Goal: Transaction & Acquisition: Purchase product/service

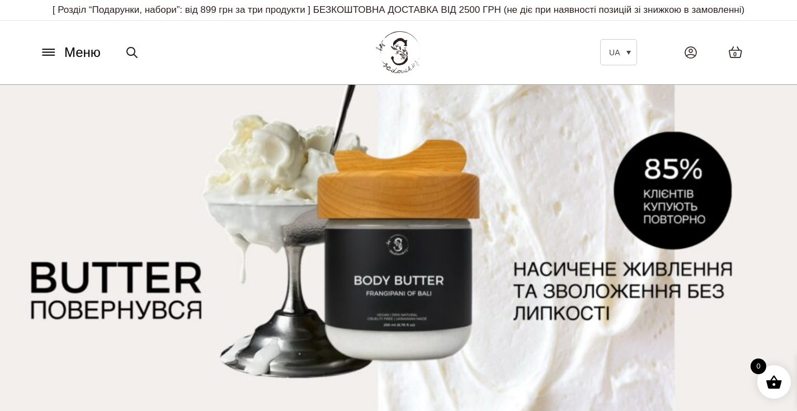
click at [51, 49] on icon at bounding box center [48, 49] width 12 height 0
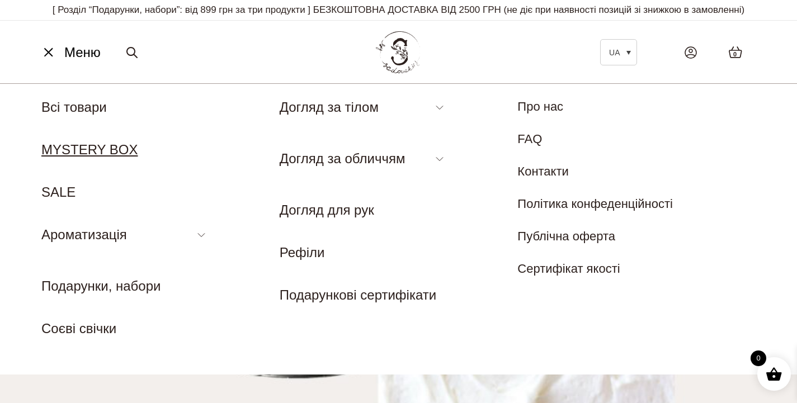
click at [78, 144] on link "MYSTERY BOX" at bounding box center [89, 149] width 97 height 15
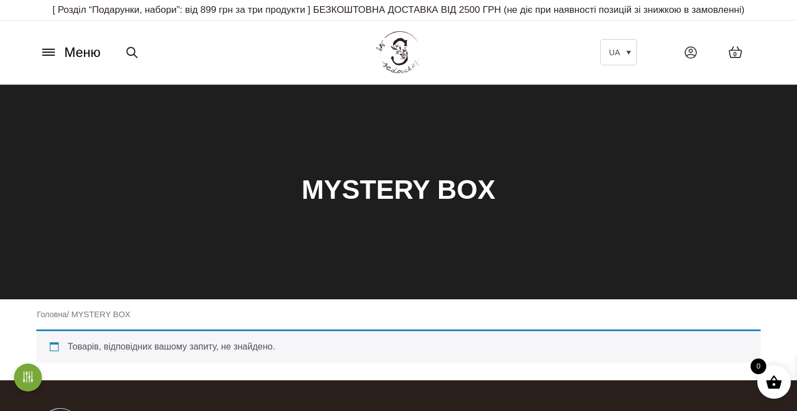
click at [53, 53] on icon at bounding box center [49, 52] width 18 height 12
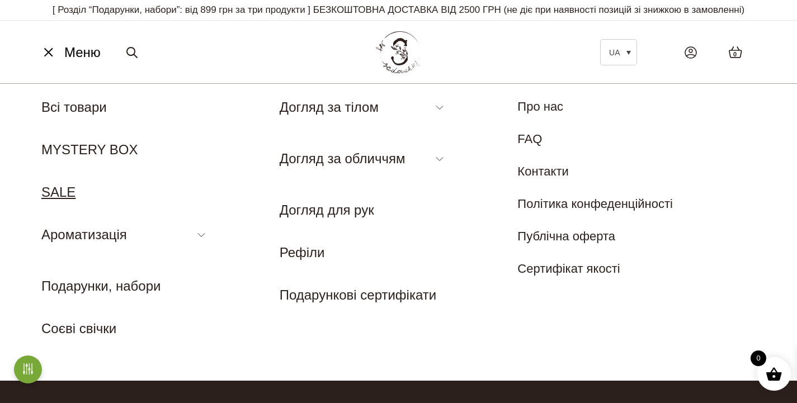
click at [67, 186] on link "SALE" at bounding box center [58, 191] width 34 height 15
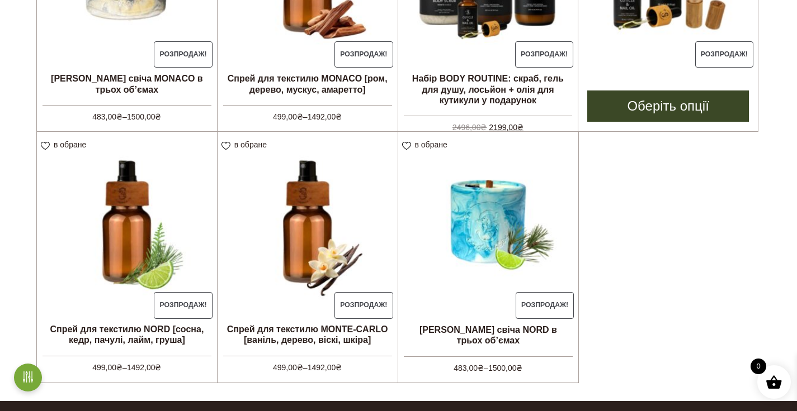
scroll to position [733, 0]
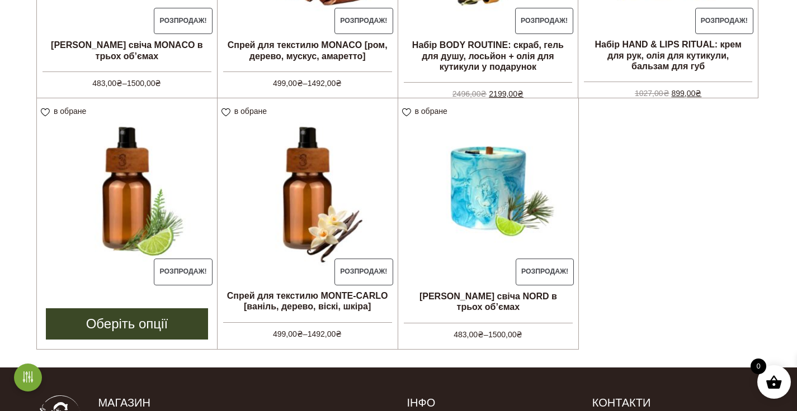
click at [144, 285] on link "Розпродаж! Спрей для текстилю NORD [сосна, кедр, пачулі, лайм, груша] 499,00 ₴ …" at bounding box center [127, 192] width 180 height 188
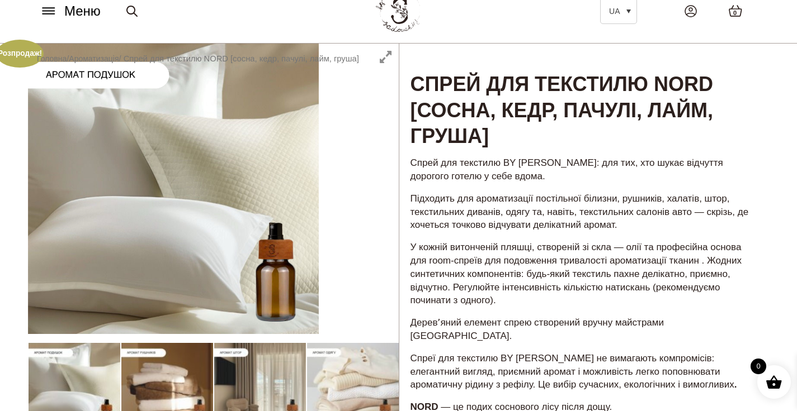
scroll to position [44, 0]
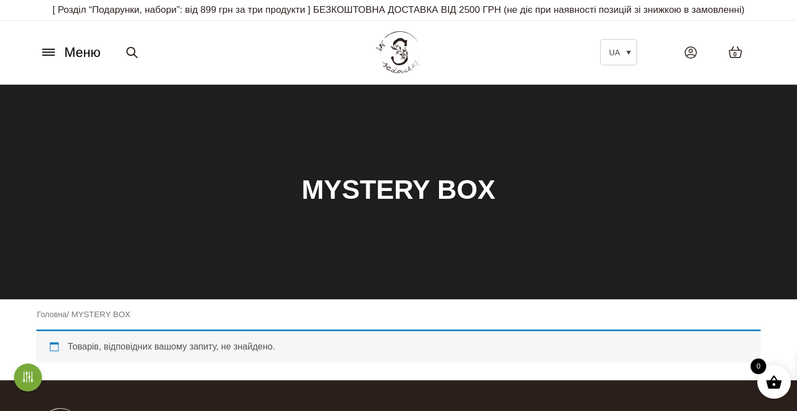
scroll to position [1, 0]
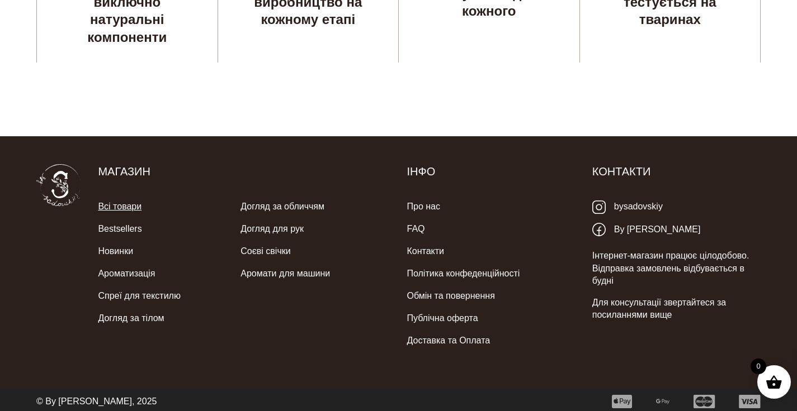
scroll to position [3276, 0]
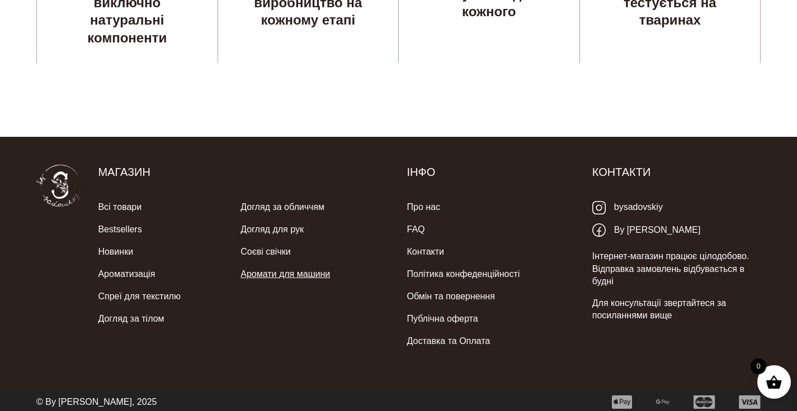
click at [280, 267] on link "Аромати для машини" at bounding box center [284, 274] width 89 height 22
